Goal: Task Accomplishment & Management: Use online tool/utility

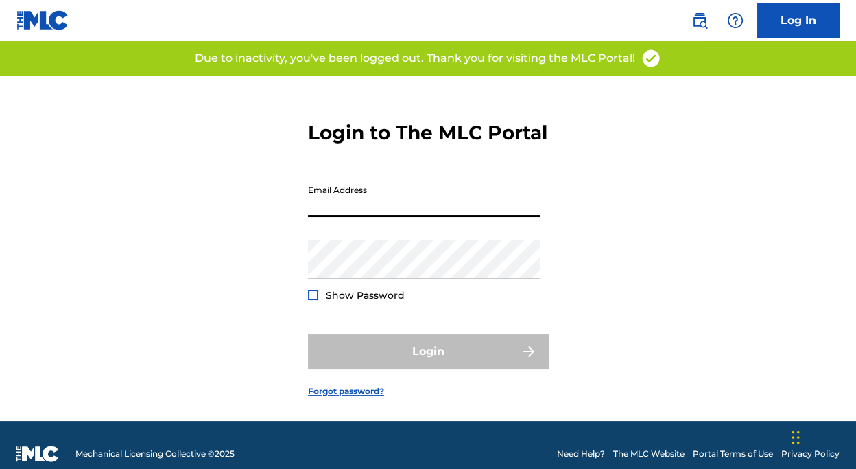
click at [332, 217] on input "Email Address" at bounding box center [424, 197] width 232 height 39
type input "[EMAIL_ADDRESS][DOMAIN_NAME]"
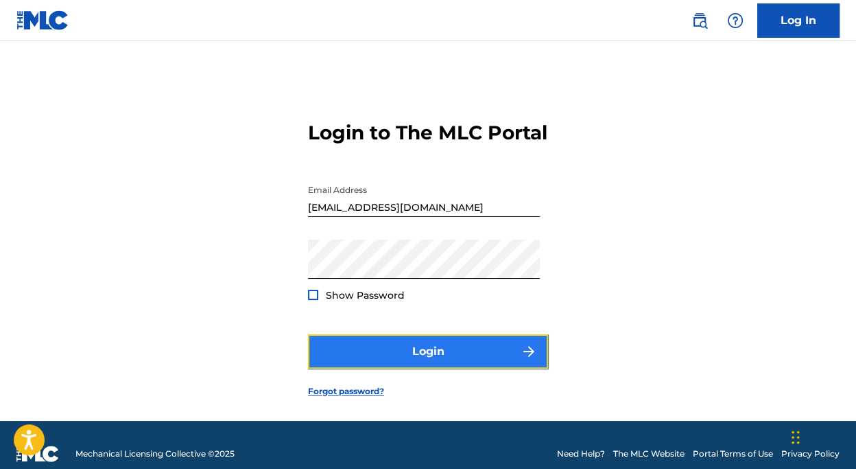
click at [401, 369] on button "Login" at bounding box center [428, 351] width 240 height 34
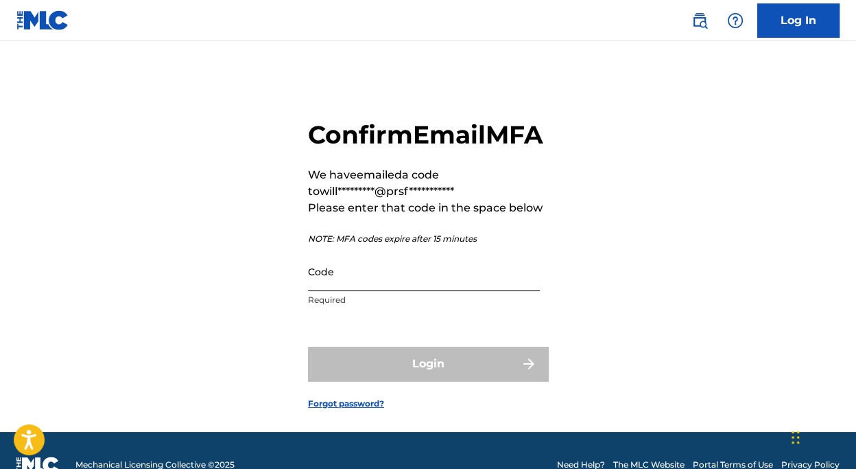
click at [369, 291] on input "Code" at bounding box center [424, 271] width 232 height 39
paste input "783777"
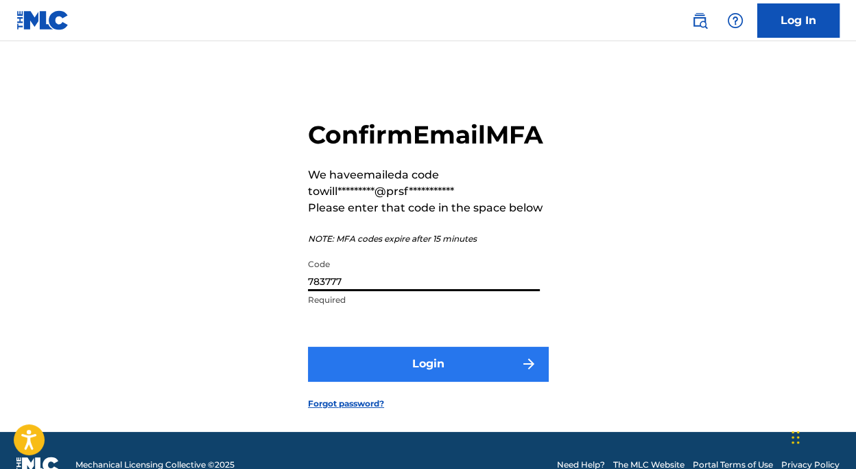
type input "783777"
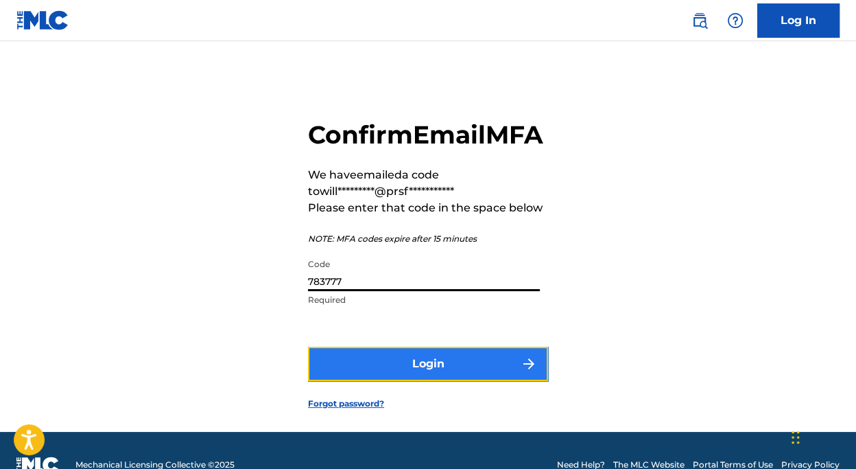
click at [393, 381] on button "Login" at bounding box center [428, 364] width 240 height 34
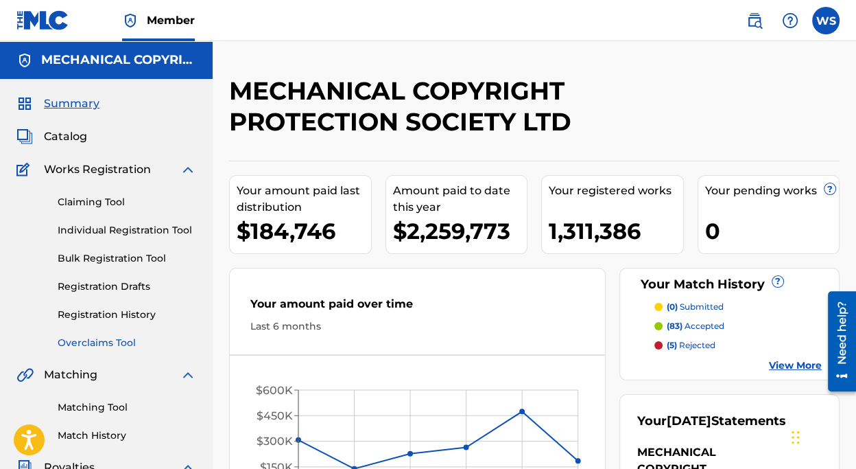
click at [149, 338] on link "Overclaims Tool" at bounding box center [127, 343] width 139 height 14
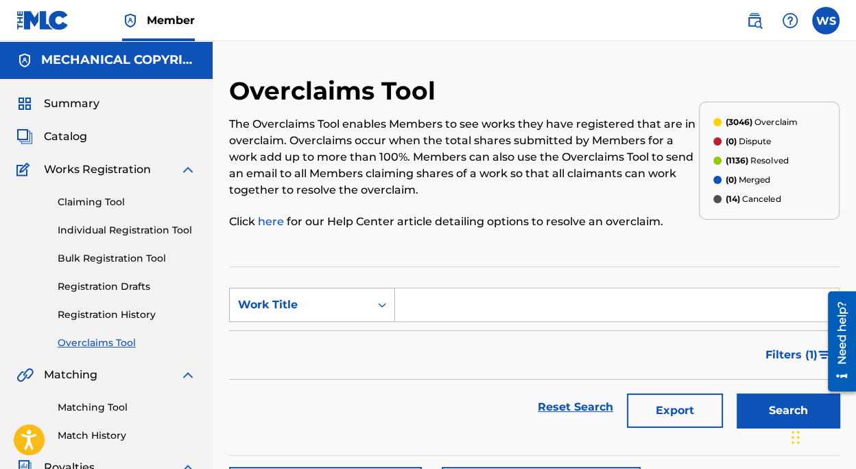
click at [349, 314] on div "Work Title" at bounding box center [300, 305] width 140 height 26
click at [297, 375] on div "Overclaim ID" at bounding box center [312, 373] width 165 height 34
click at [417, 286] on section "SearchWithCriteria717fae5d-5d70-4e6b-bcbe-7eed737702d8 Overclaim ID Filter Stat…" at bounding box center [534, 360] width 611 height 189
click at [418, 300] on input "Search Form" at bounding box center [617, 304] width 444 height 33
paste input "35714"
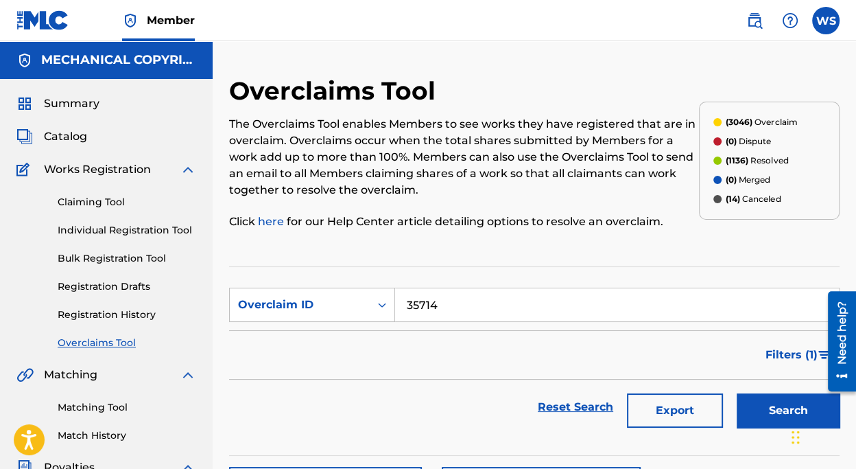
type input "35714"
click at [757, 417] on button "Search" at bounding box center [788, 410] width 103 height 34
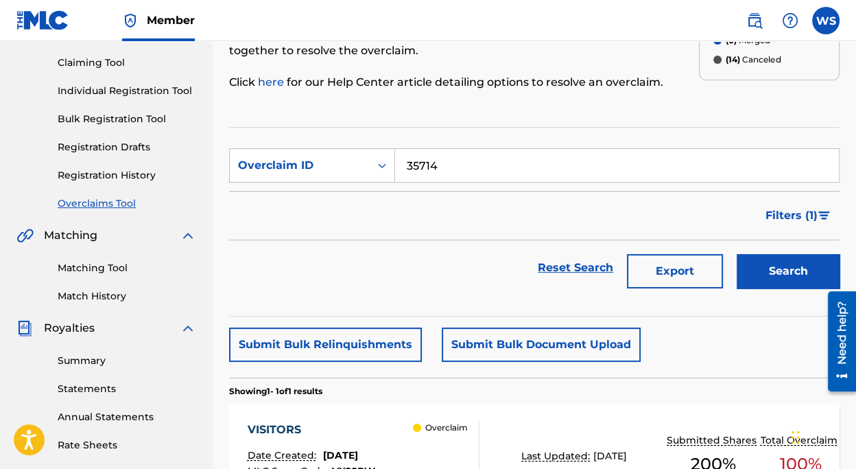
scroll to position [187, 0]
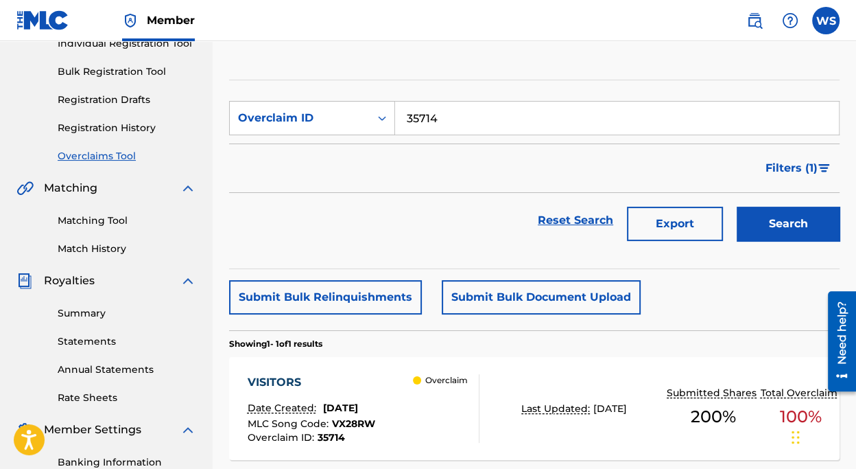
click at [276, 377] on div "VISITORS" at bounding box center [312, 382] width 128 height 16
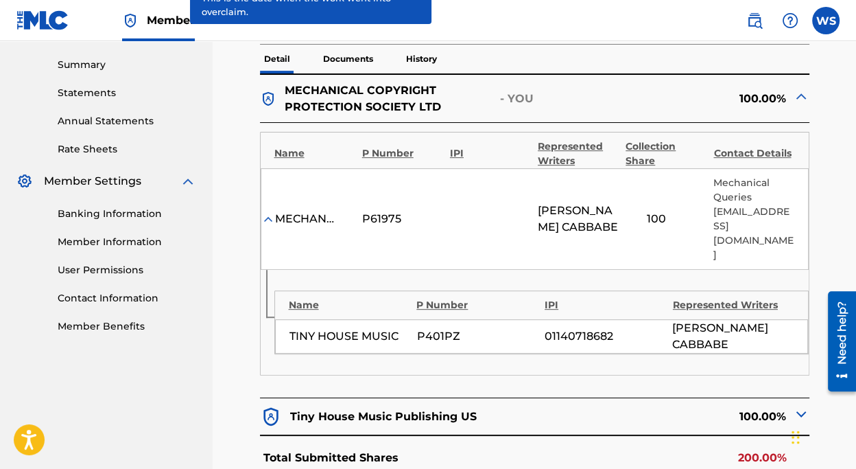
scroll to position [436, 0]
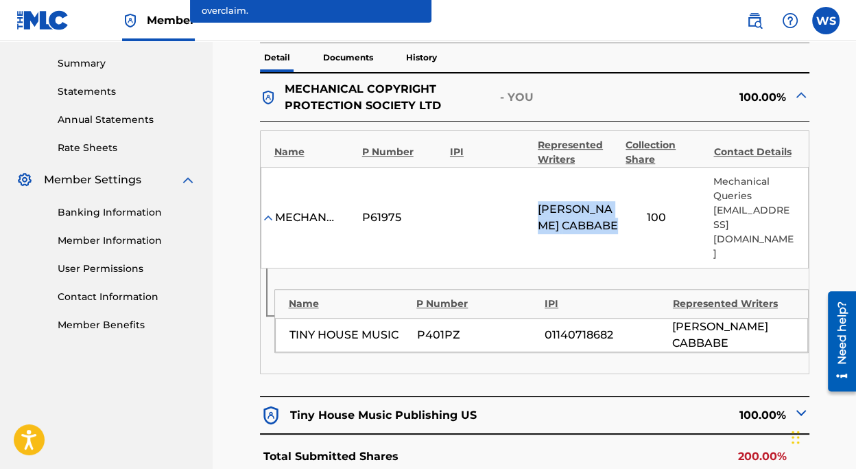
drag, startPoint x: 536, startPoint y: 191, endPoint x: 591, endPoint y: 224, distance: 64.0
click at [591, 224] on div "MECHANICAL COPYRIGHT PROTECTION SOCIETY LTD P61975 [PERSON_NAME] [PERSON_NAME] …" at bounding box center [535, 218] width 548 height 102
copy span "[PERSON_NAME] [PERSON_NAME]"
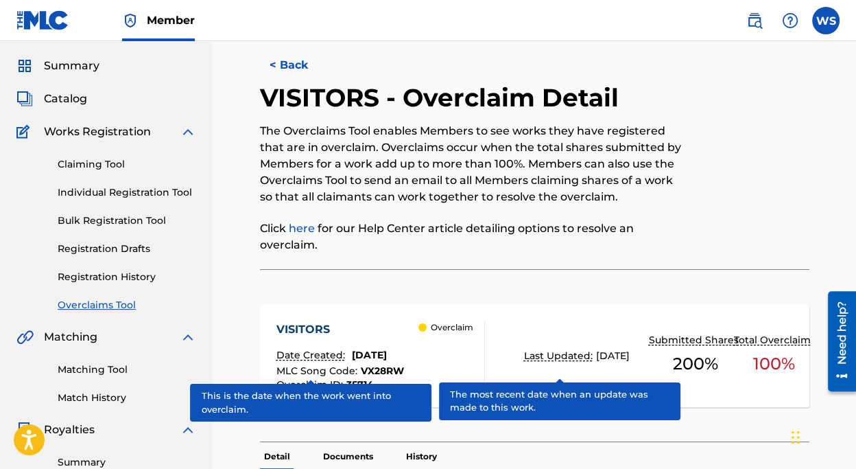
scroll to position [0, 0]
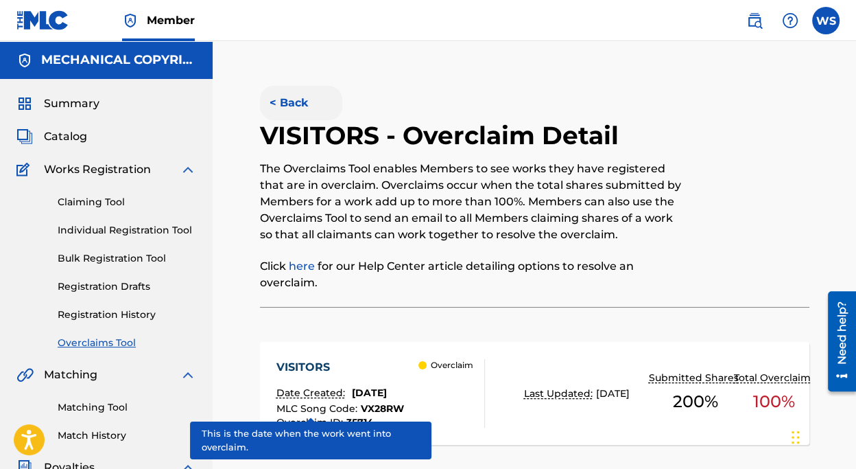
click at [292, 96] on button "< Back" at bounding box center [301, 103] width 82 height 34
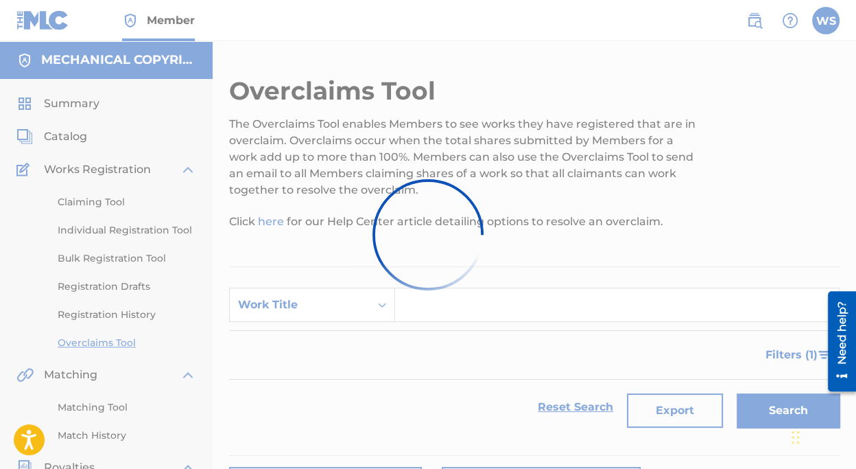
scroll to position [187, 0]
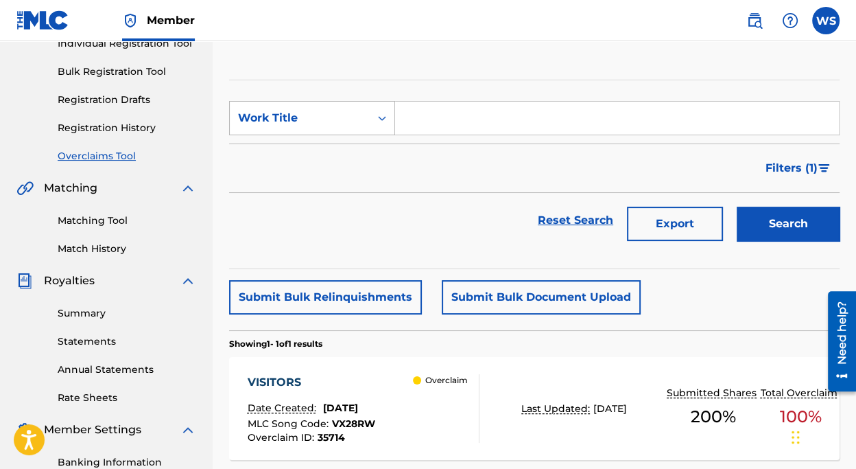
click at [303, 113] on div "Work Title" at bounding box center [300, 118] width 124 height 16
click at [305, 180] on div "Overclaim ID" at bounding box center [312, 186] width 165 height 34
click at [441, 131] on input "Search Form" at bounding box center [617, 118] width 444 height 33
paste input "35717"
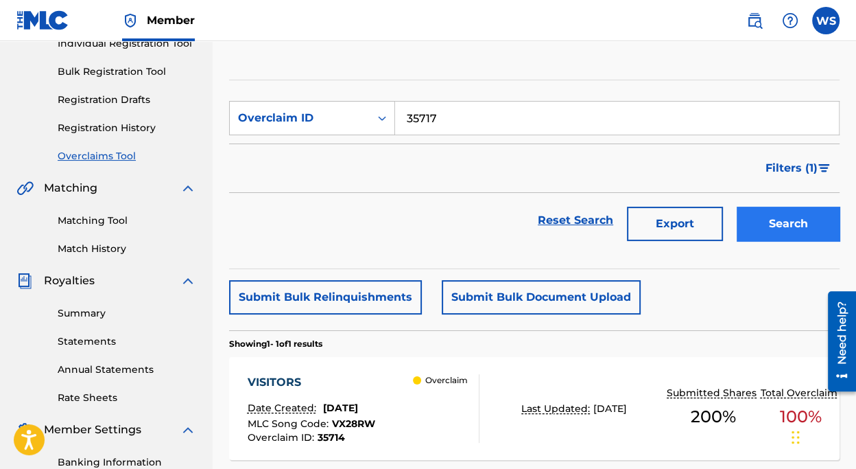
type input "35717"
click at [771, 222] on button "Search" at bounding box center [788, 224] width 103 height 34
click at [277, 374] on div "CROWS" at bounding box center [309, 382] width 123 height 16
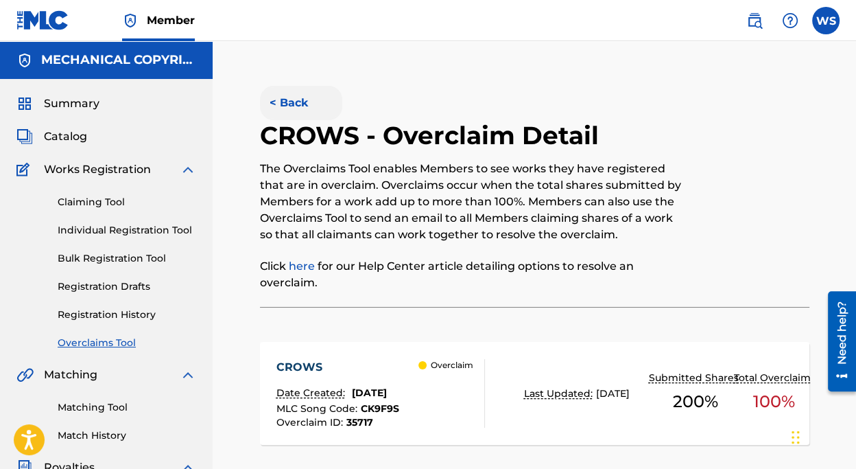
click at [292, 107] on button "< Back" at bounding box center [301, 103] width 82 height 34
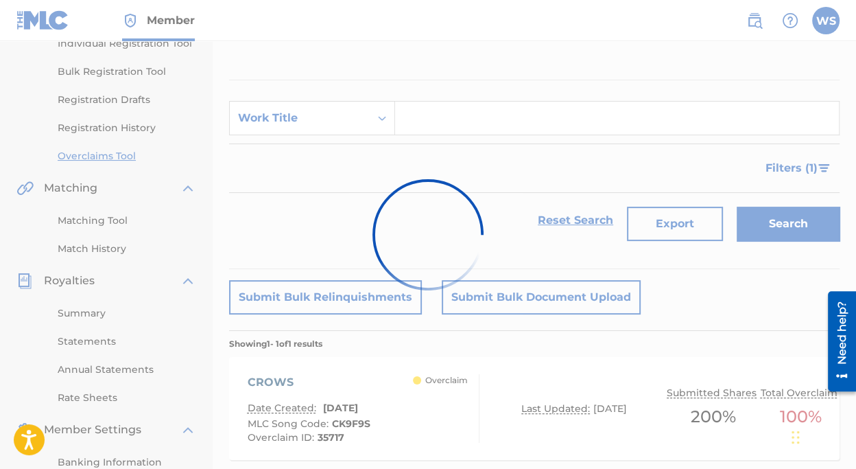
click at [295, 123] on div at bounding box center [428, 234] width 856 height 469
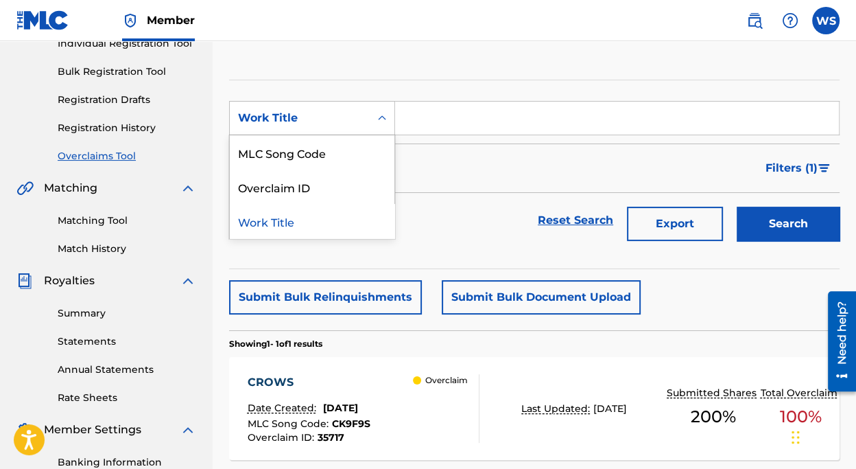
click at [309, 124] on div "Work Title" at bounding box center [300, 118] width 124 height 16
click at [312, 183] on div "Overclaim ID" at bounding box center [312, 186] width 165 height 34
click at [404, 131] on input "Search Form" at bounding box center [617, 118] width 444 height 33
paste input "35712"
click at [737, 207] on button "Search" at bounding box center [788, 224] width 103 height 34
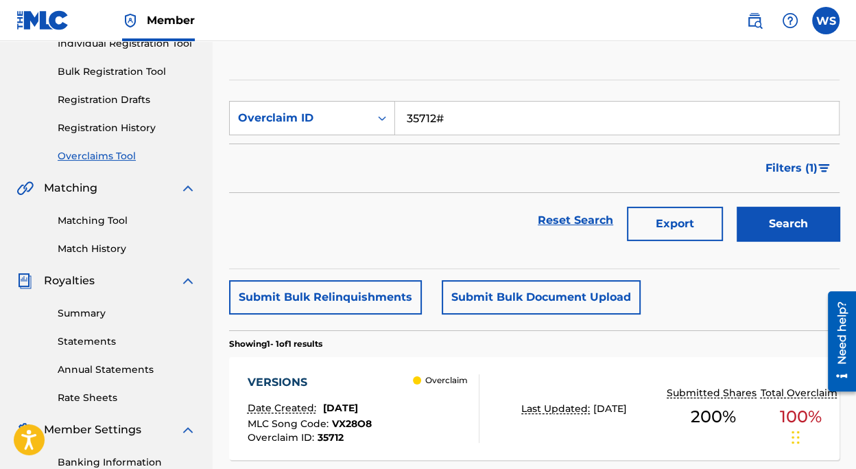
type input "35712"
click at [737, 207] on button "Search" at bounding box center [788, 224] width 103 height 34
click at [289, 377] on div "VERSIONS" at bounding box center [310, 382] width 124 height 16
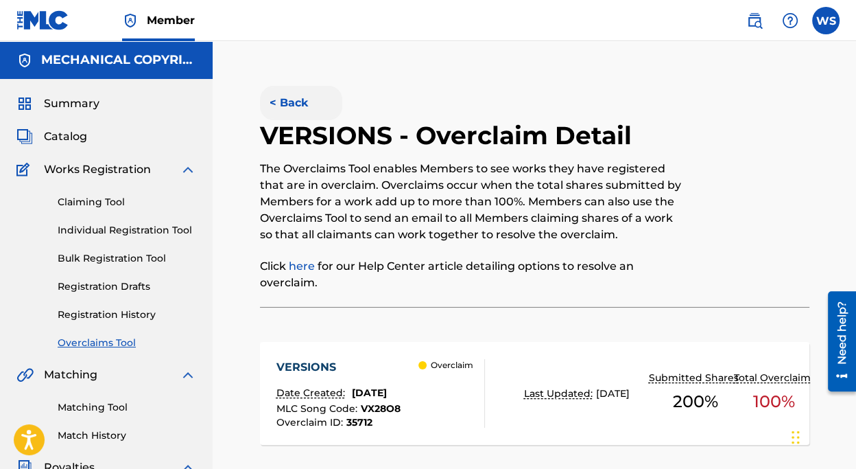
click at [281, 98] on button "< Back" at bounding box center [301, 103] width 82 height 34
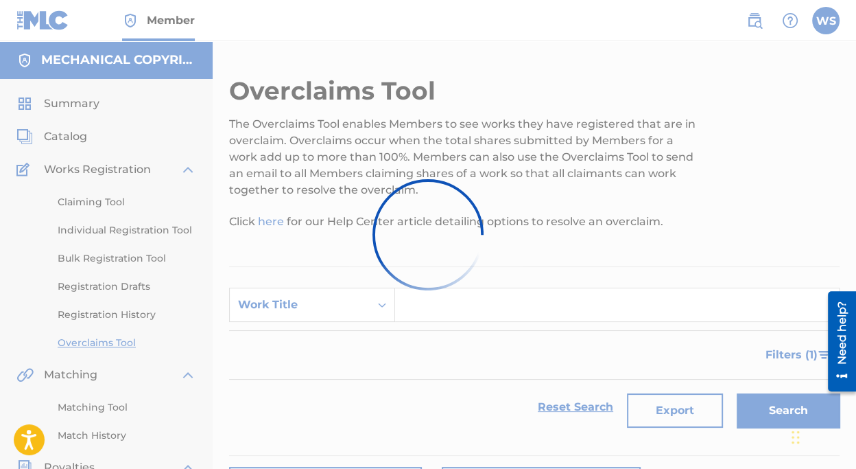
scroll to position [187, 0]
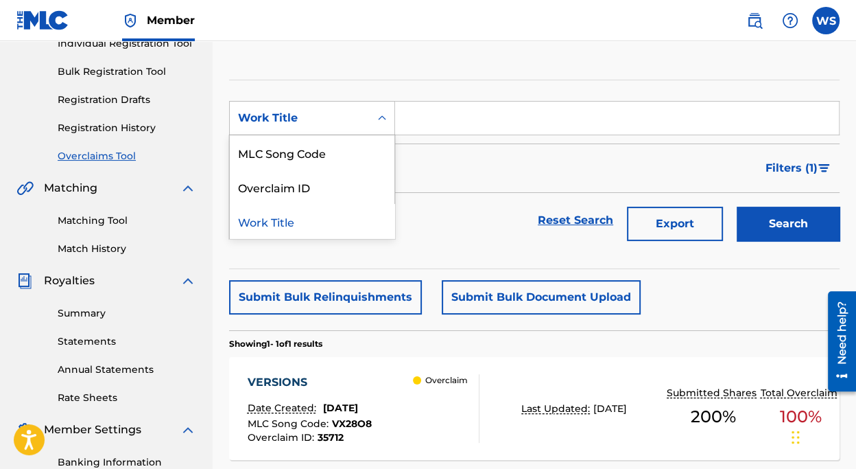
click at [322, 115] on div "Work Title" at bounding box center [300, 118] width 124 height 16
click at [325, 180] on div "Overclaim ID" at bounding box center [312, 186] width 165 height 34
click at [437, 126] on input "Search Form" at bounding box center [617, 118] width 444 height 33
paste input "35702"
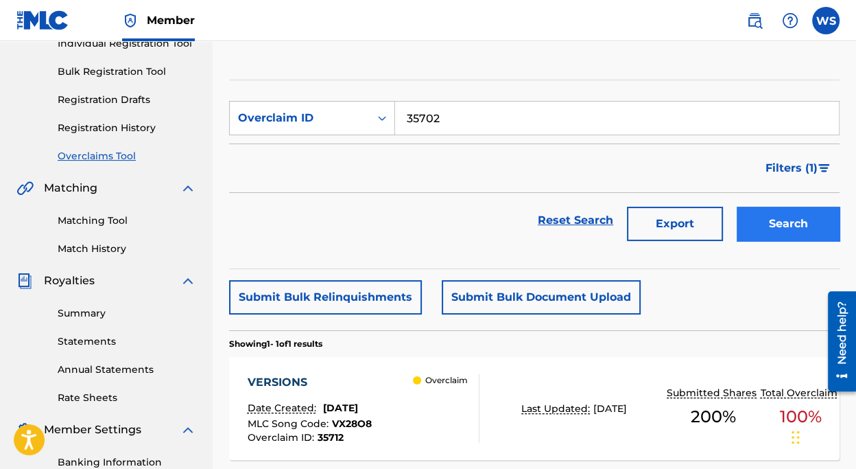
type input "35702"
click at [811, 236] on button "Search" at bounding box center [788, 224] width 103 height 34
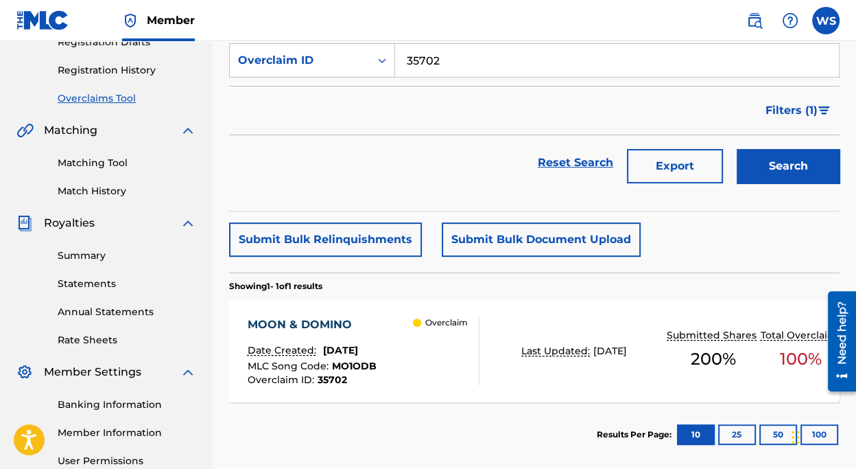
scroll to position [312, 0]
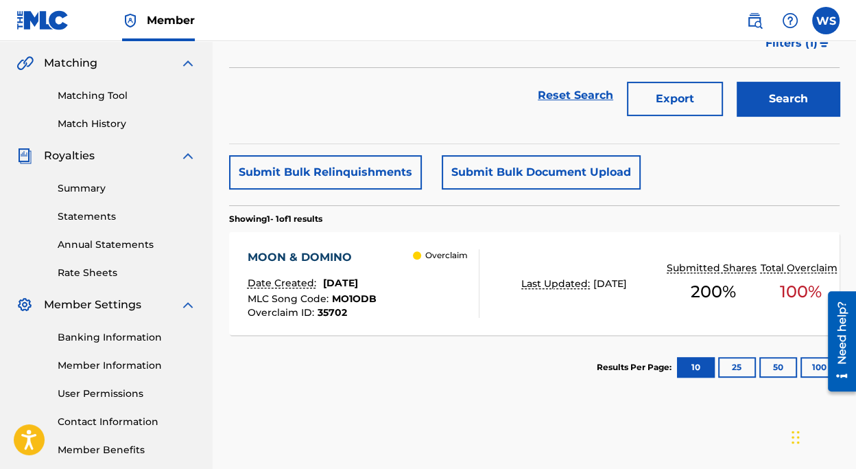
click at [316, 257] on div "MOON & DOMINO" at bounding box center [312, 257] width 129 height 16
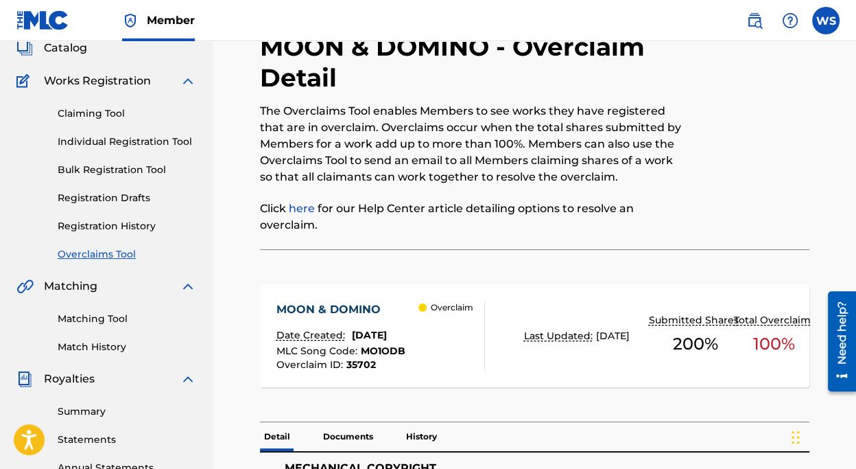
scroll to position [62, 0]
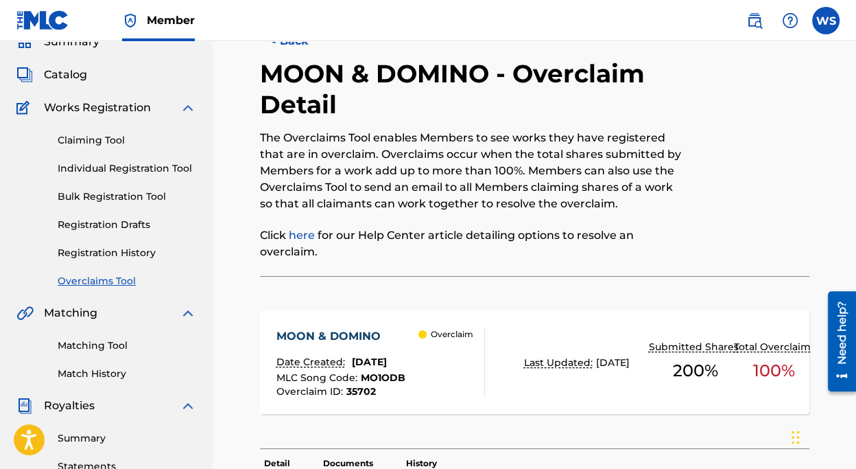
click at [292, 38] on nav "Member WS WS [PERSON_NAME] [EMAIL_ADDRESS][DOMAIN_NAME] Notification Preference…" at bounding box center [428, 20] width 856 height 41
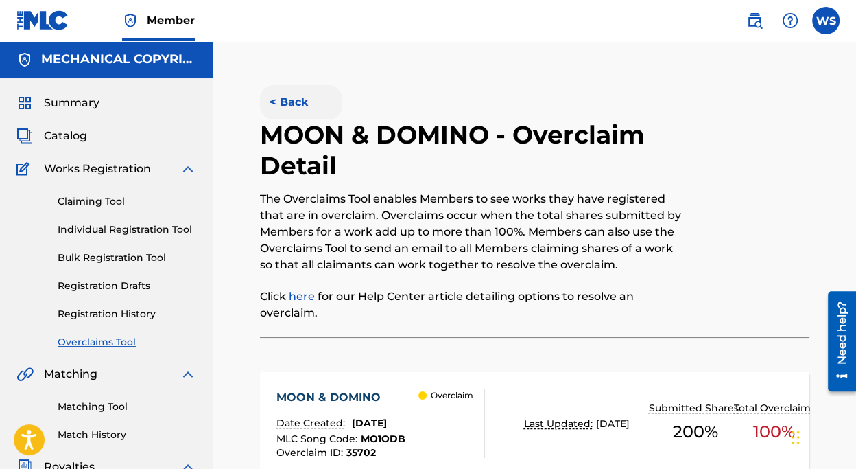
scroll to position [0, 0]
click at [294, 103] on button "< Back" at bounding box center [301, 103] width 82 height 34
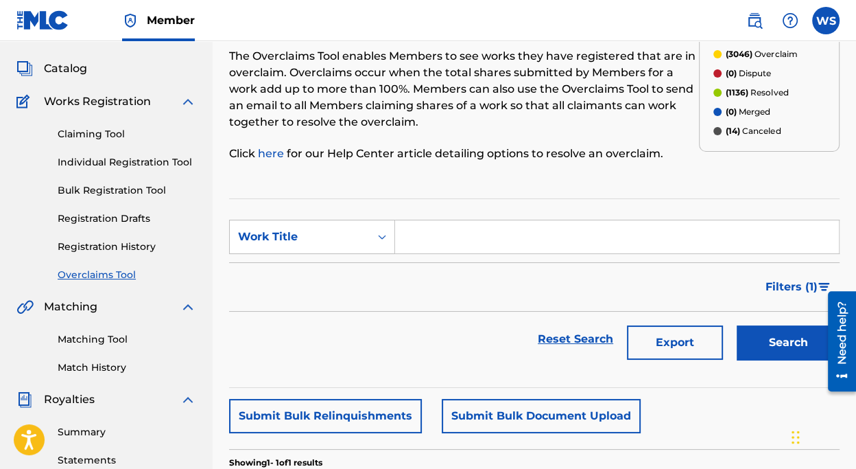
scroll to position [62, 0]
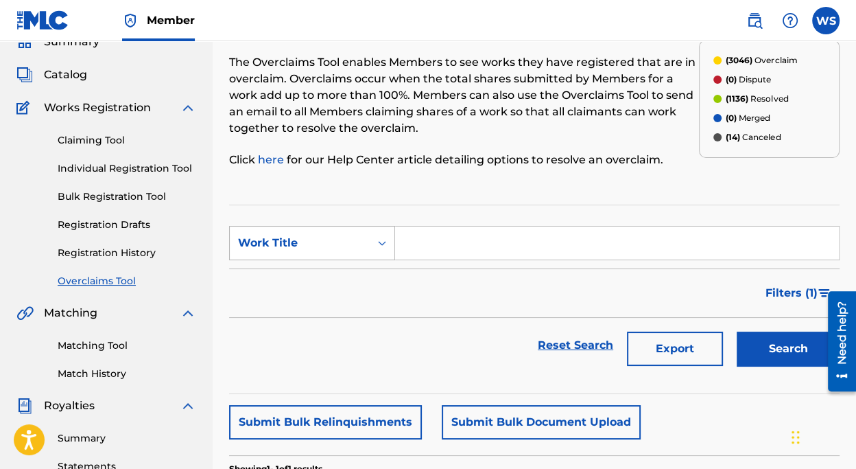
click at [352, 244] on div "Work Title" at bounding box center [300, 243] width 124 height 16
click at [344, 316] on div "Overclaim ID" at bounding box center [312, 311] width 165 height 34
click at [432, 242] on input "Search Form" at bounding box center [617, 242] width 444 height 33
paste input "35716"
type input "35716"
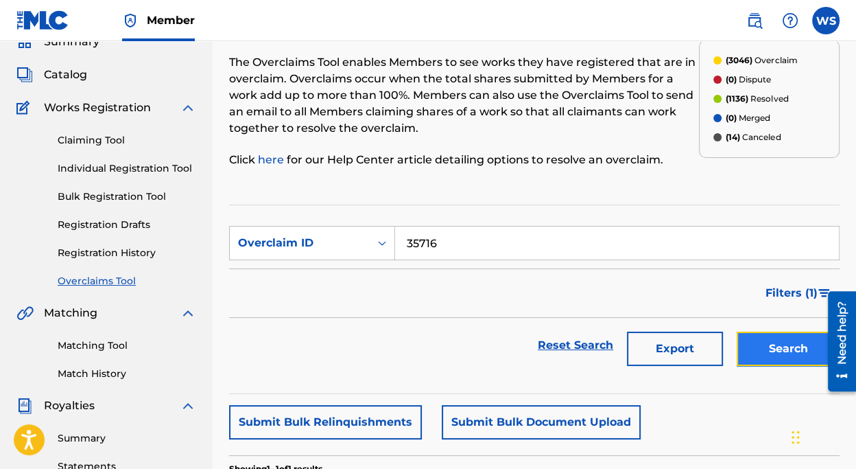
click at [787, 336] on button "Search" at bounding box center [788, 348] width 103 height 34
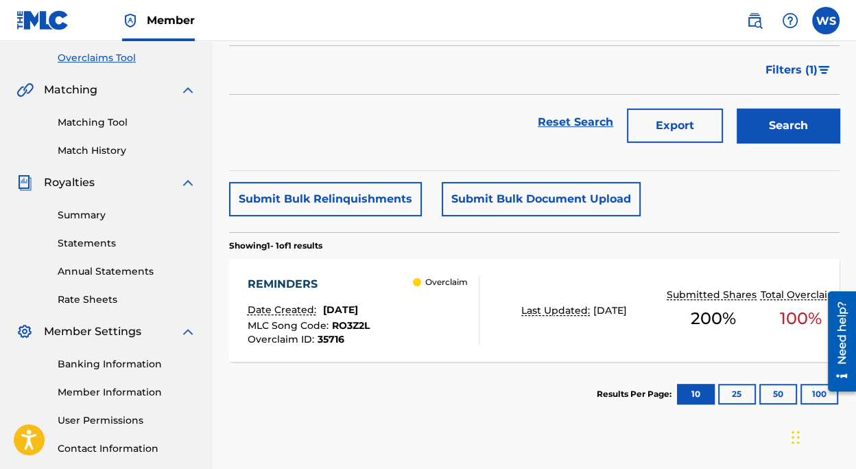
scroll to position [312, 0]
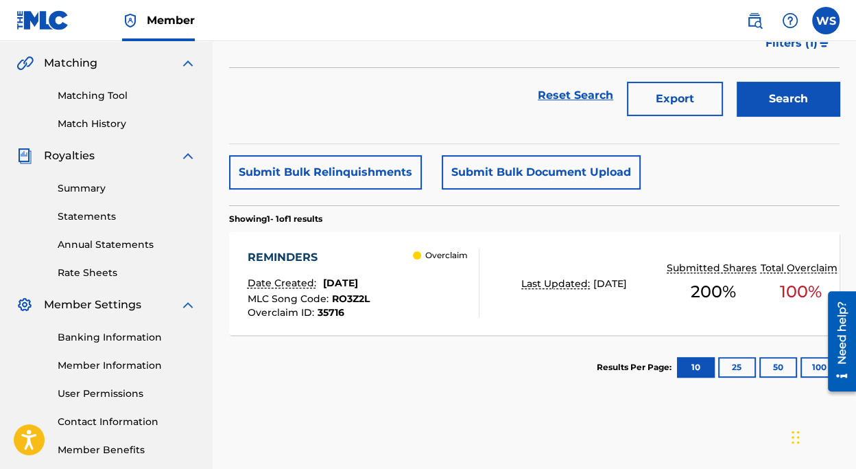
click at [290, 249] on div "REMINDERS" at bounding box center [309, 257] width 122 height 16
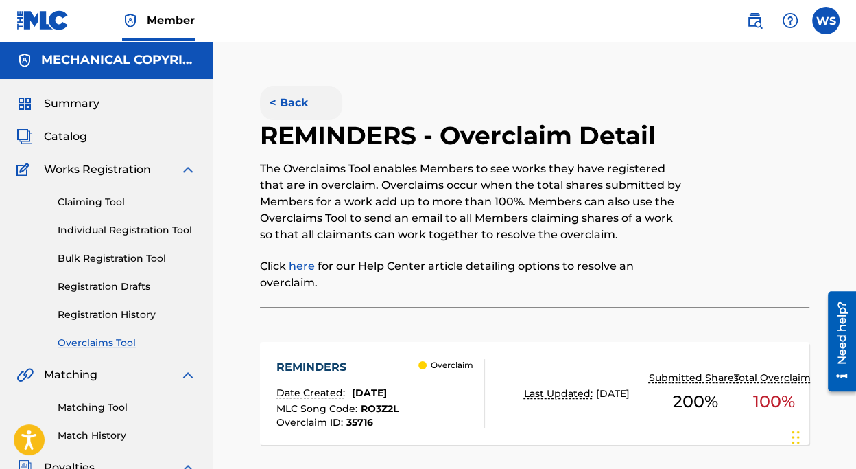
click at [294, 86] on div "< Back" at bounding box center [397, 103] width 275 height 34
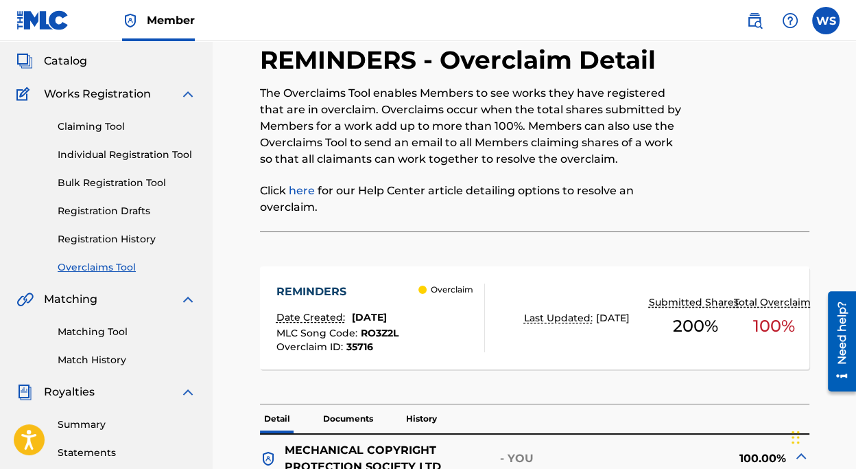
scroll to position [124, 0]
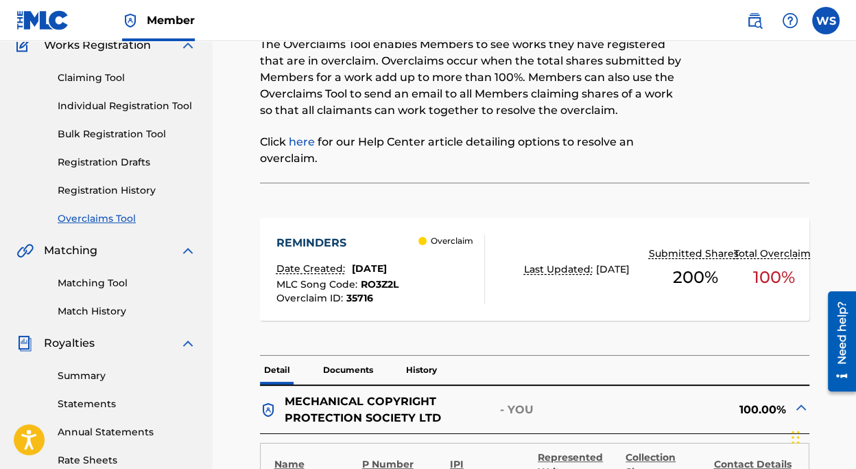
click at [322, 235] on div "REMINDERS" at bounding box center [338, 243] width 122 height 16
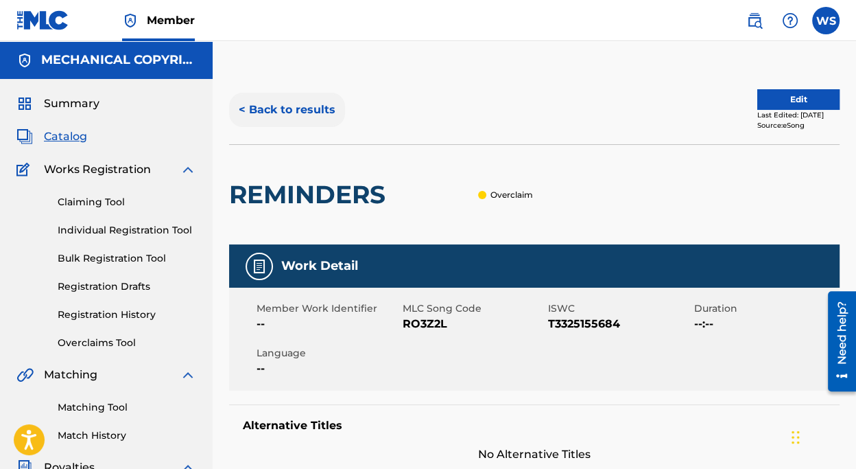
click at [307, 111] on button "< Back to results" at bounding box center [287, 110] width 116 height 34
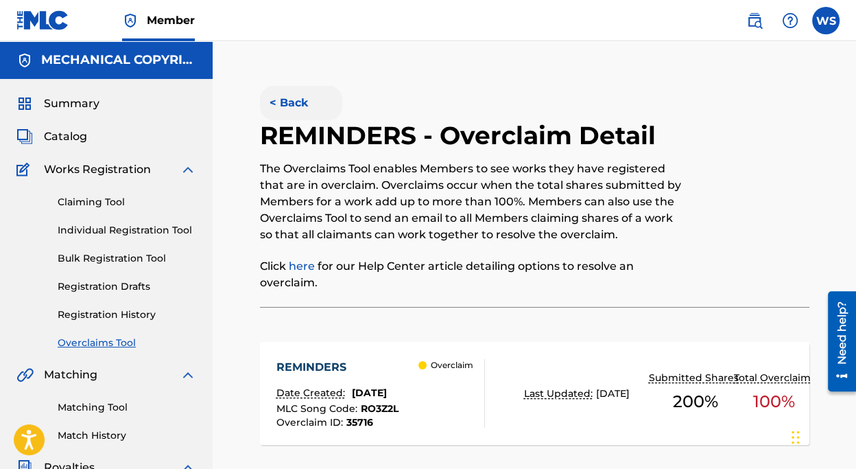
click at [287, 104] on button "< Back" at bounding box center [301, 103] width 82 height 34
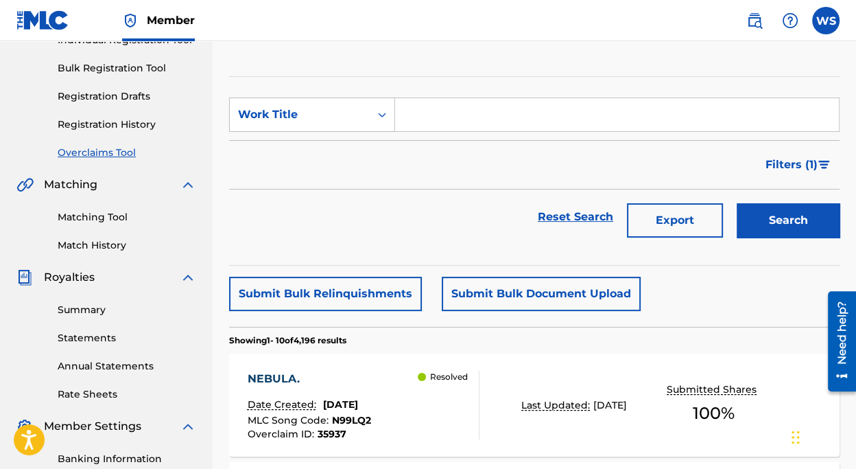
scroll to position [187, 0]
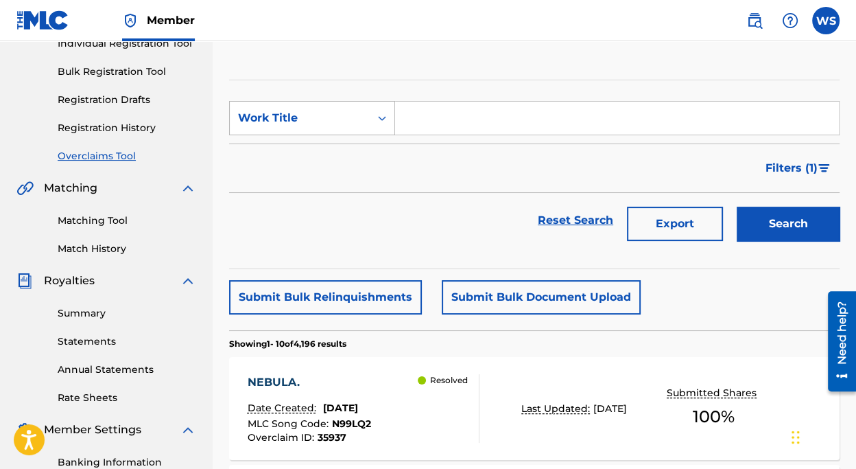
click at [296, 117] on div "Work Title" at bounding box center [300, 118] width 124 height 16
click at [334, 188] on div "Overclaim ID" at bounding box center [312, 186] width 165 height 34
click at [445, 119] on input "Search Form" at bounding box center [617, 118] width 444 height 33
paste input "35691"
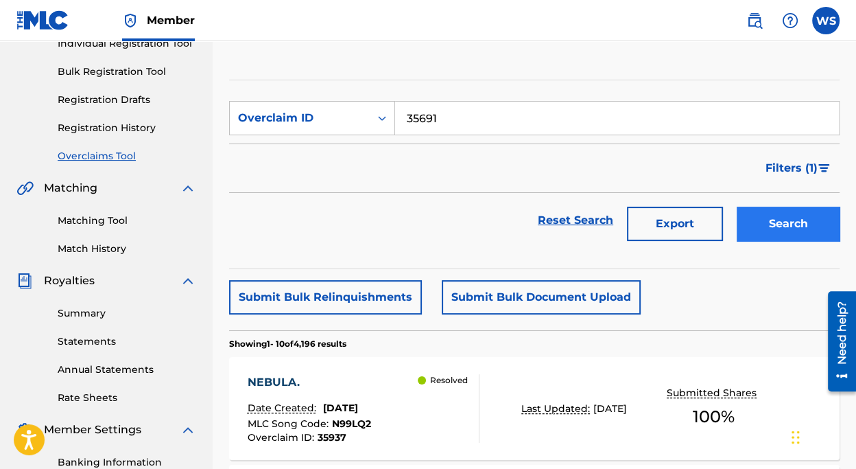
type input "35691"
click at [780, 211] on button "Search" at bounding box center [788, 224] width 103 height 34
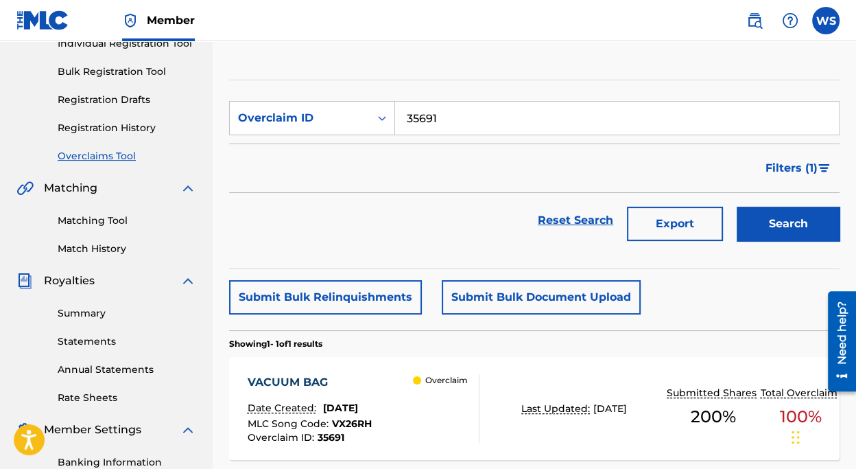
scroll to position [249, 0]
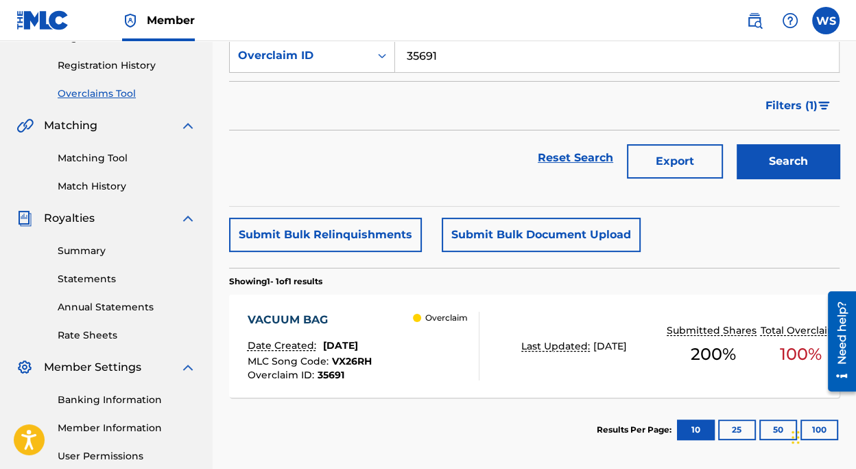
click at [299, 316] on div "VACUUM BAG" at bounding box center [310, 320] width 124 height 16
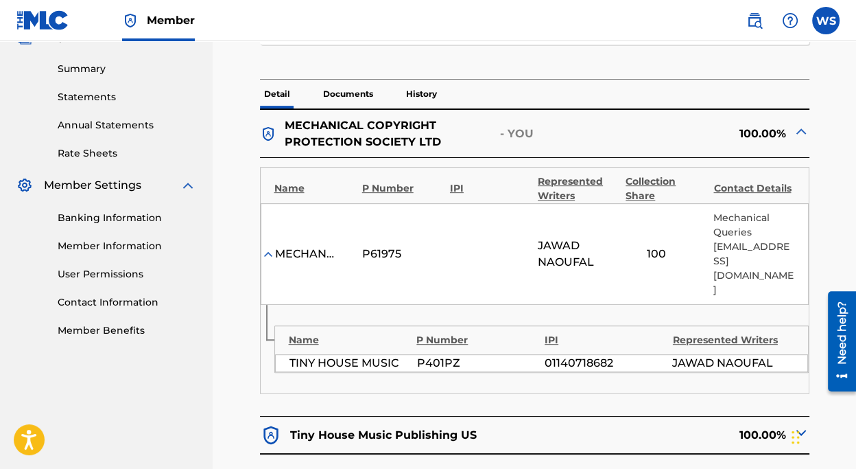
scroll to position [436, 0]
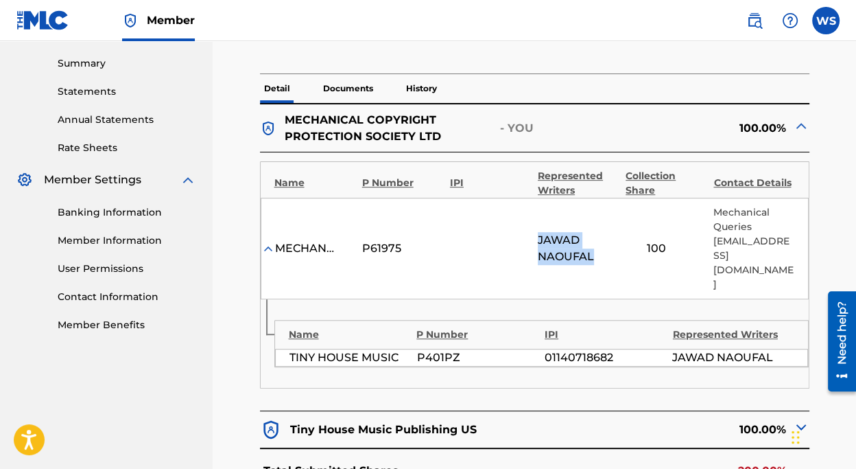
drag, startPoint x: 535, startPoint y: 223, endPoint x: 597, endPoint y: 242, distance: 65.1
click at [597, 242] on div "MECHANICAL COPYRIGHT PROTECTION SOCIETY LTD P61975 [PERSON_NAME] 100 Mechanical…" at bounding box center [535, 249] width 548 height 102
copy span "[PERSON_NAME]"
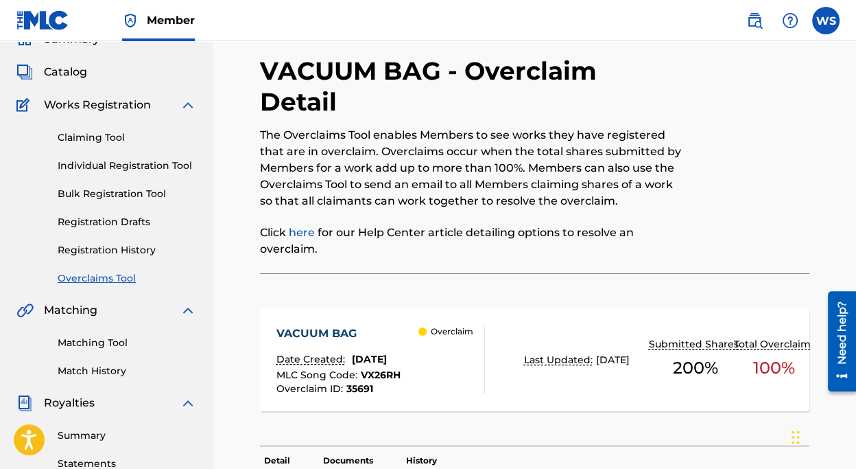
scroll to position [62, 0]
